Goal: Find contact information: Find contact information

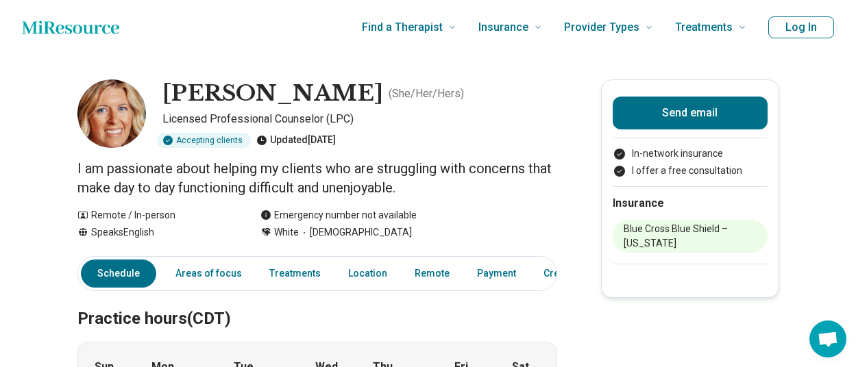
drag, startPoint x: 166, startPoint y: 87, endPoint x: 352, endPoint y: 95, distance: 185.9
click at [352, 95] on div "[PERSON_NAME] ( She/Her/Hers ) Licensed Professional Counselor (LPC) Accepting …" at bounding box center [317, 113] width 480 height 69
copy h1 "[PERSON_NAME]"
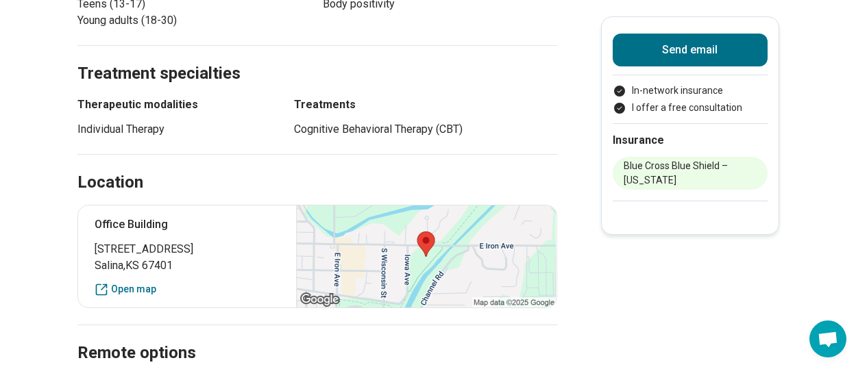
scroll to position [617, 0]
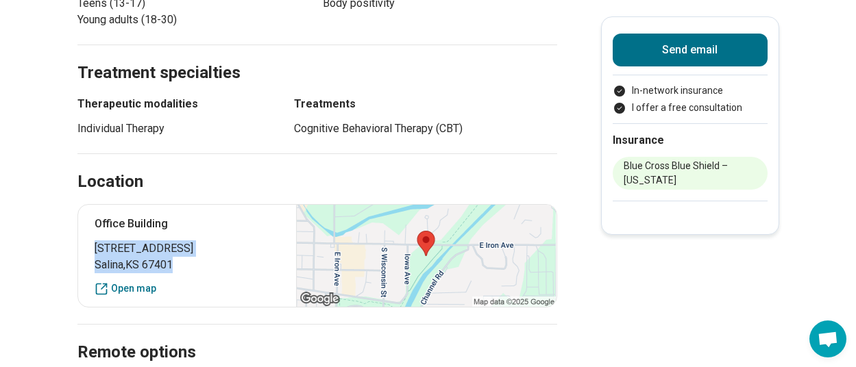
drag, startPoint x: 96, startPoint y: 247, endPoint x: 204, endPoint y: 270, distance: 109.9
click at [204, 270] on div "Office Building [STREET_ADDRESS] Open map" at bounding box center [317, 255] width 480 height 103
copy p "[STREET_ADDRESS]"
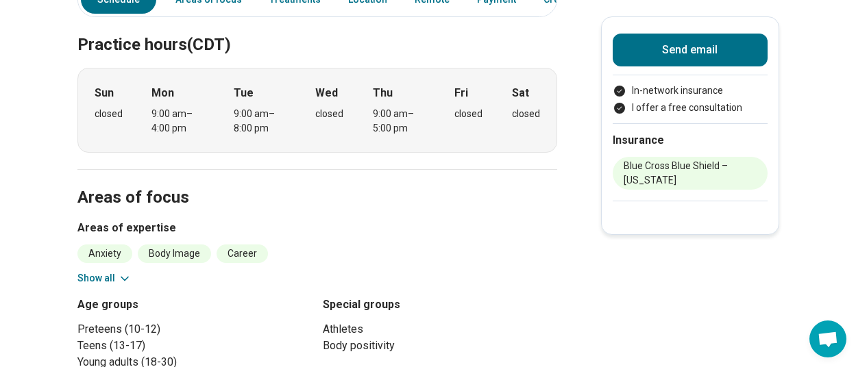
scroll to position [0, 0]
